Goal: Information Seeking & Learning: Understand process/instructions

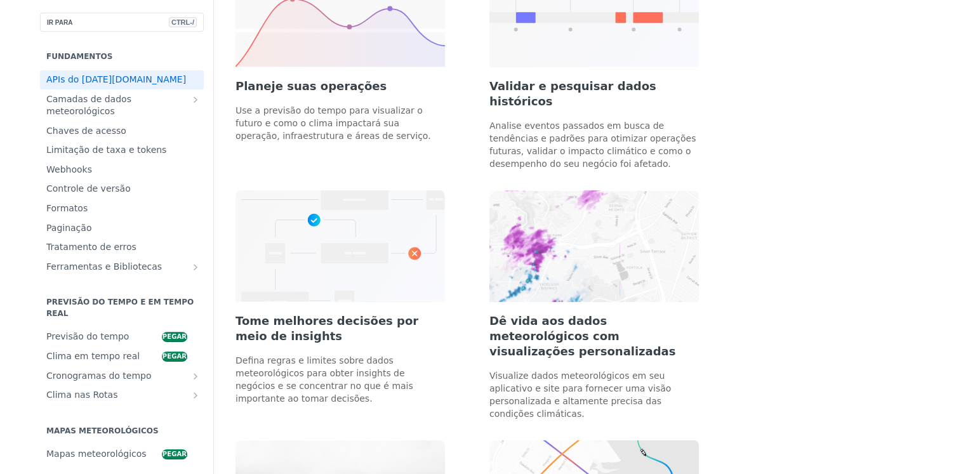
scroll to position [1016, 0]
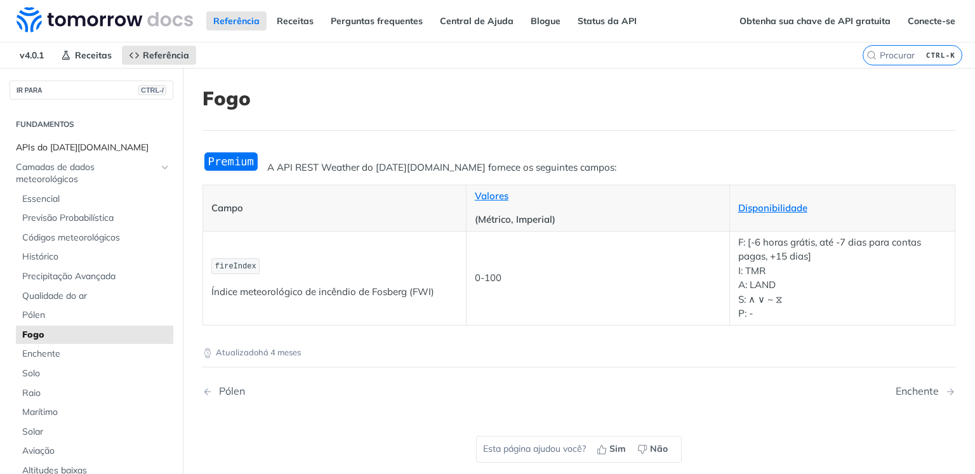
click at [92, 145] on font "APIs do Tomorrow.io" at bounding box center [82, 147] width 133 height 11
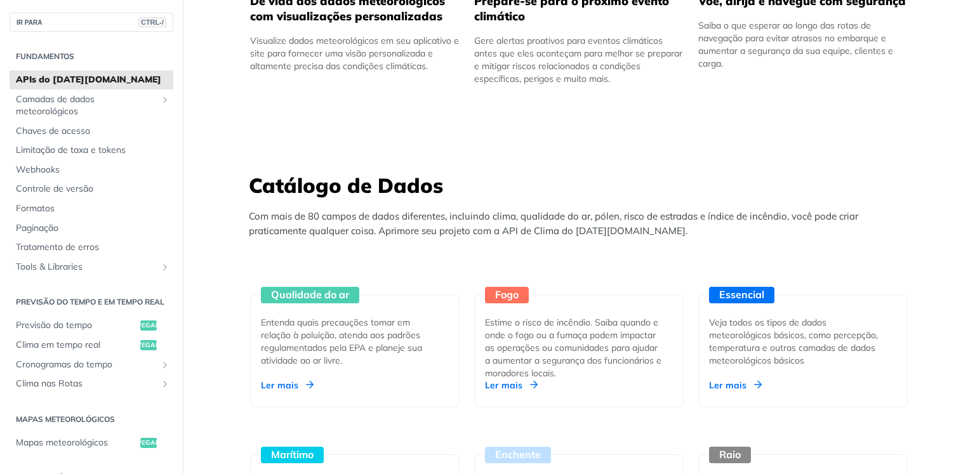
scroll to position [1016, 0]
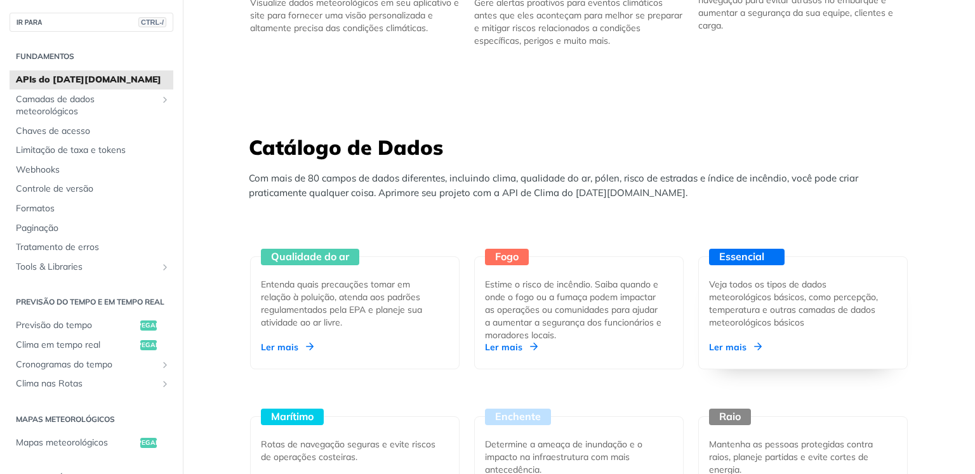
click at [729, 346] on font "Ler mais" at bounding box center [727, 347] width 37 height 11
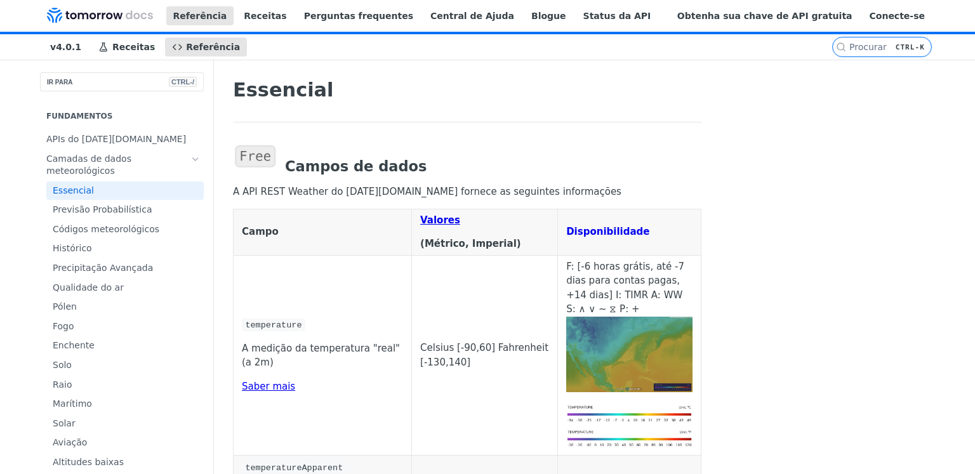
click at [649, 231] on font "Disponibilidade" at bounding box center [607, 231] width 83 height 11
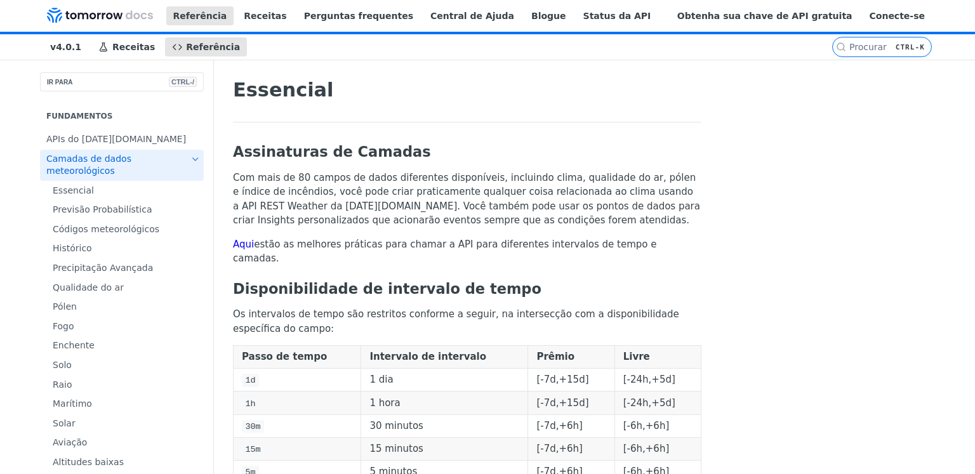
click at [236, 243] on font "Aqui" at bounding box center [243, 244] width 21 height 11
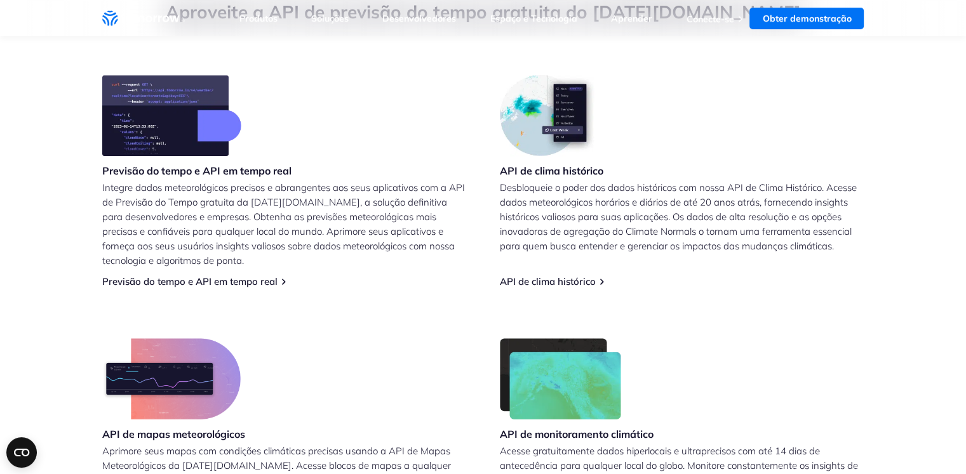
scroll to position [169, 0]
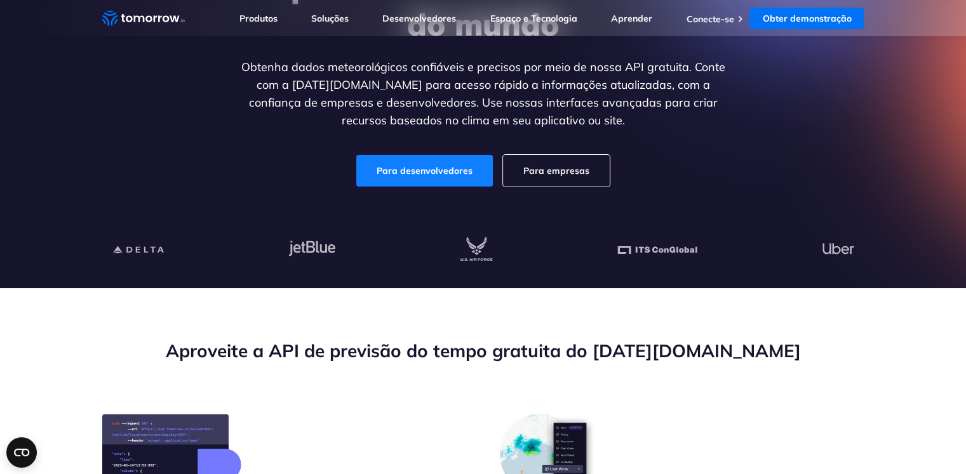
click at [430, 168] on font "Para desenvolvedores" at bounding box center [424, 170] width 96 height 11
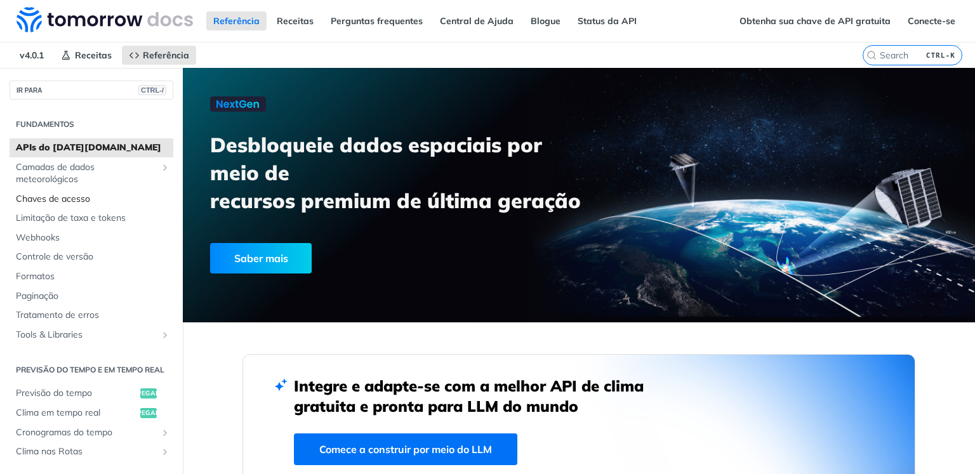
click at [48, 201] on font "Chaves de acesso" at bounding box center [53, 198] width 74 height 11
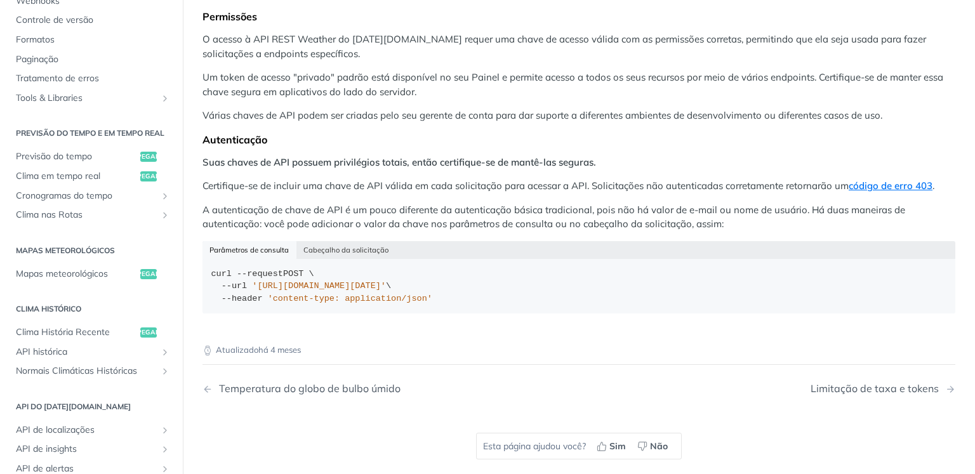
scroll to position [169, 0]
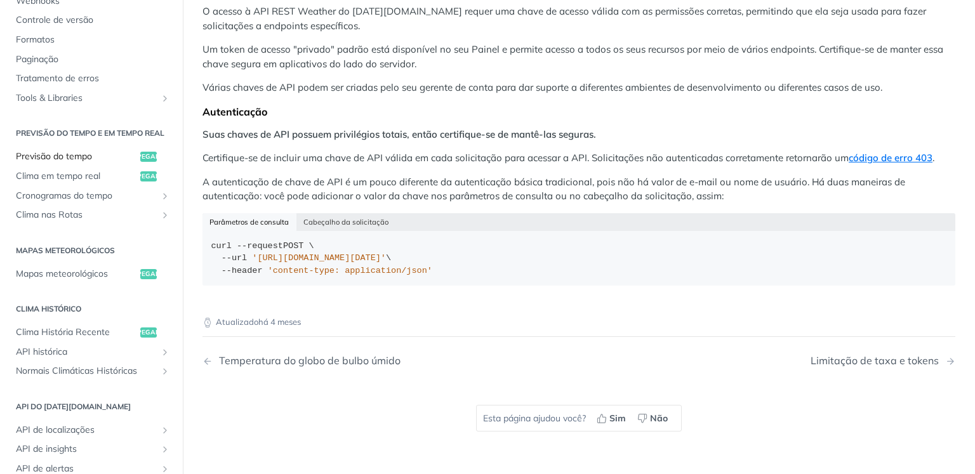
click at [160, 159] on font "pegar" at bounding box center [148, 156] width 23 height 8
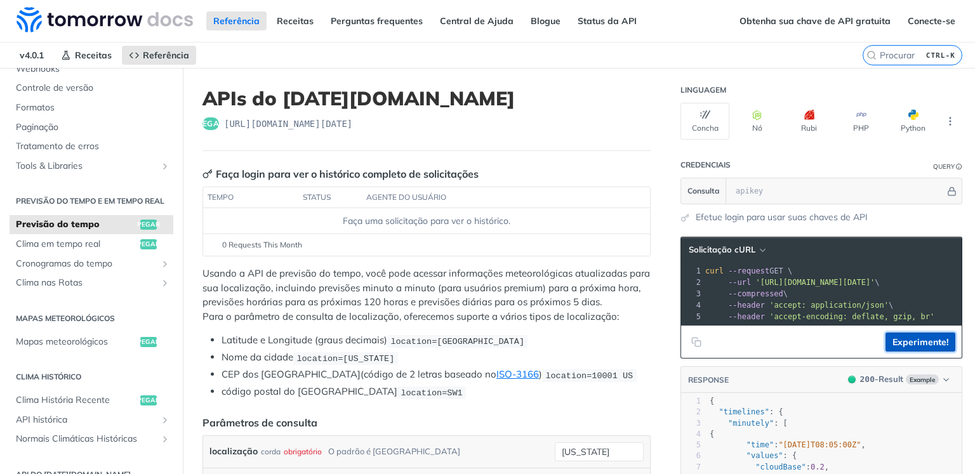
click at [906, 343] on font "Experimente!" at bounding box center [921, 341] width 56 height 11
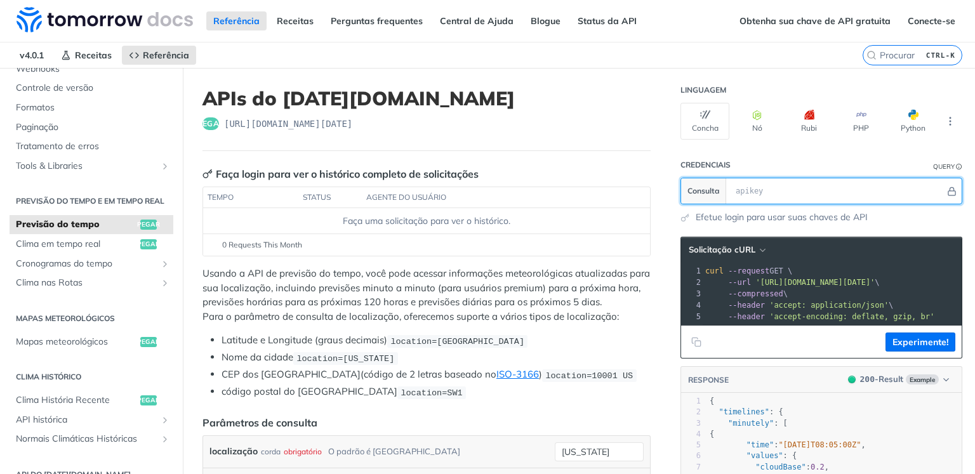
click at [729, 187] on input "text" at bounding box center [837, 190] width 216 height 25
click at [729, 190] on input "text" at bounding box center [837, 190] width 216 height 25
click at [758, 246] on icon "button" at bounding box center [763, 251] width 10 height 10
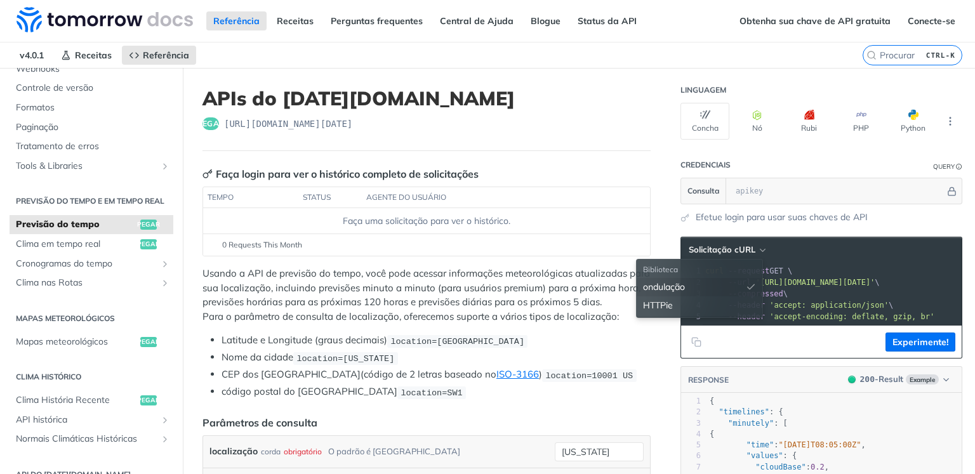
click at [810, 253] on header "Solicitação cURL Biblioteca ondulação HTTPie" at bounding box center [821, 249] width 281 height 25
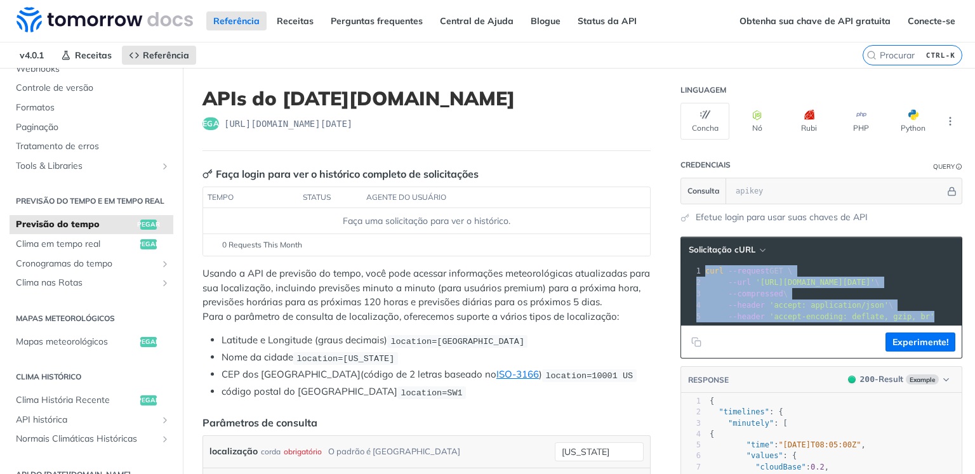
drag, startPoint x: 672, startPoint y: 265, endPoint x: 880, endPoint y: 309, distance: 213.5
click at [909, 312] on div "1 curl --request GET \ 2 --url 'https://api.tomorrow.io/v4/weather/forecast?loc…" at bounding box center [884, 293] width 362 height 57
copy div "curl --request GET \ 2 --url 'https://api.tomorrow.io/v4/weather/forecast?locat…"
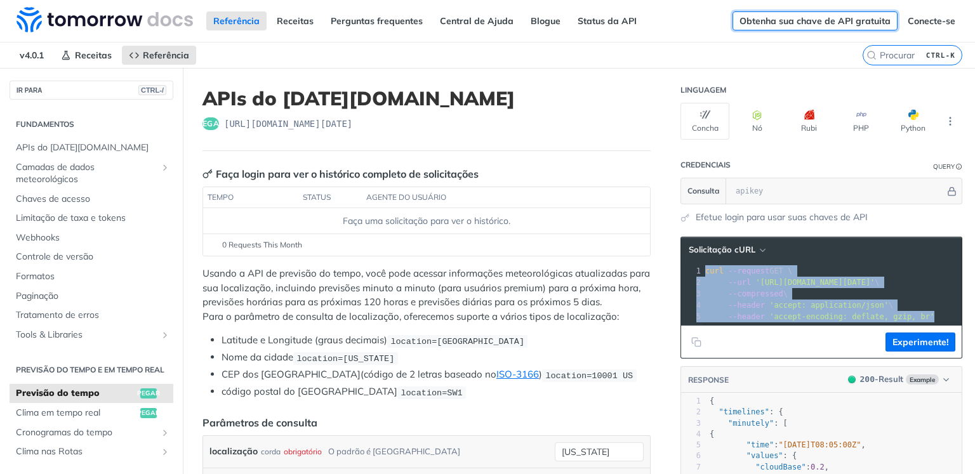
click at [821, 15] on font "Obtenha sua chave de API gratuita" at bounding box center [815, 20] width 151 height 11
